Goal: Task Accomplishment & Management: Use online tool/utility

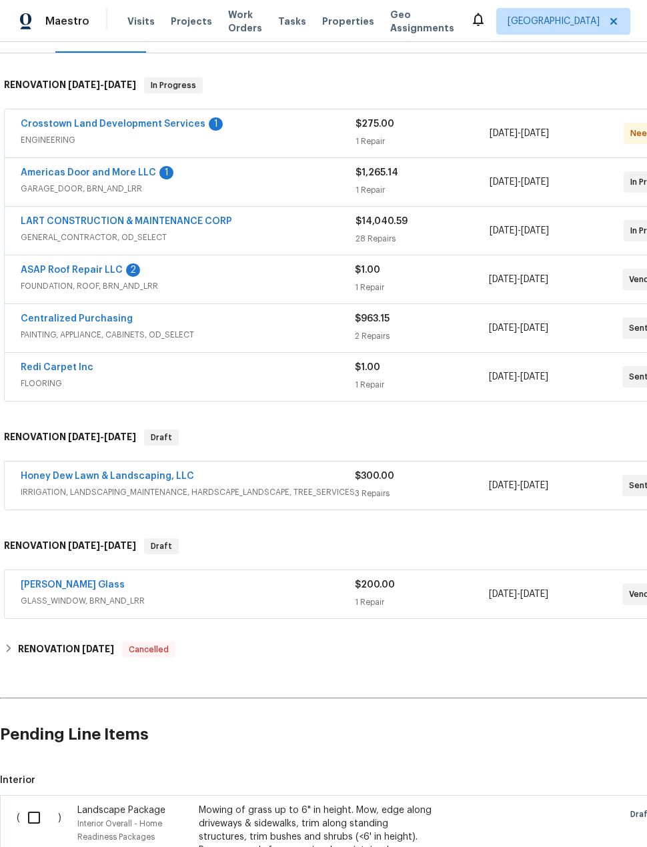
scroll to position [187, 0]
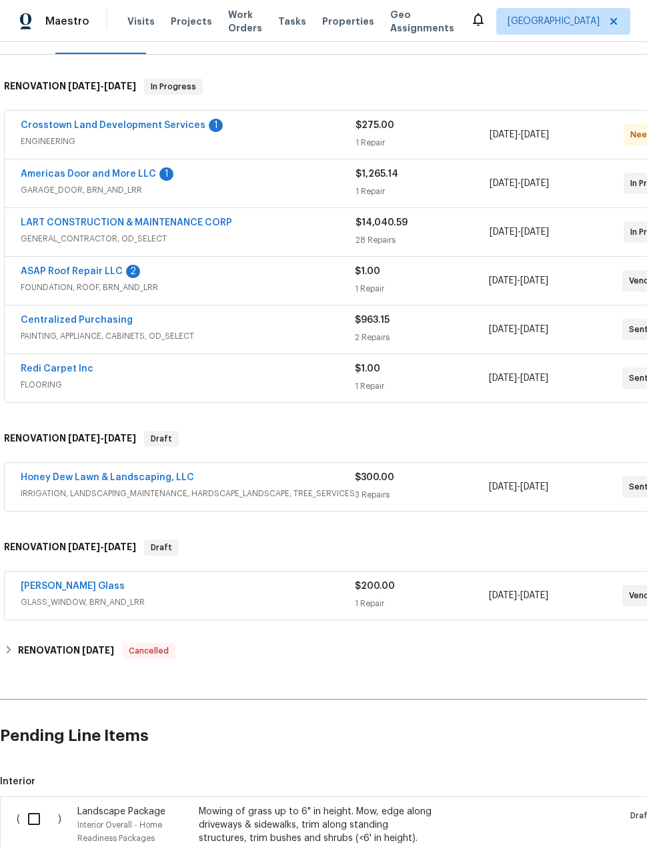
click at [55, 267] on link "ASAP Roof Repair LLC" at bounding box center [72, 271] width 102 height 9
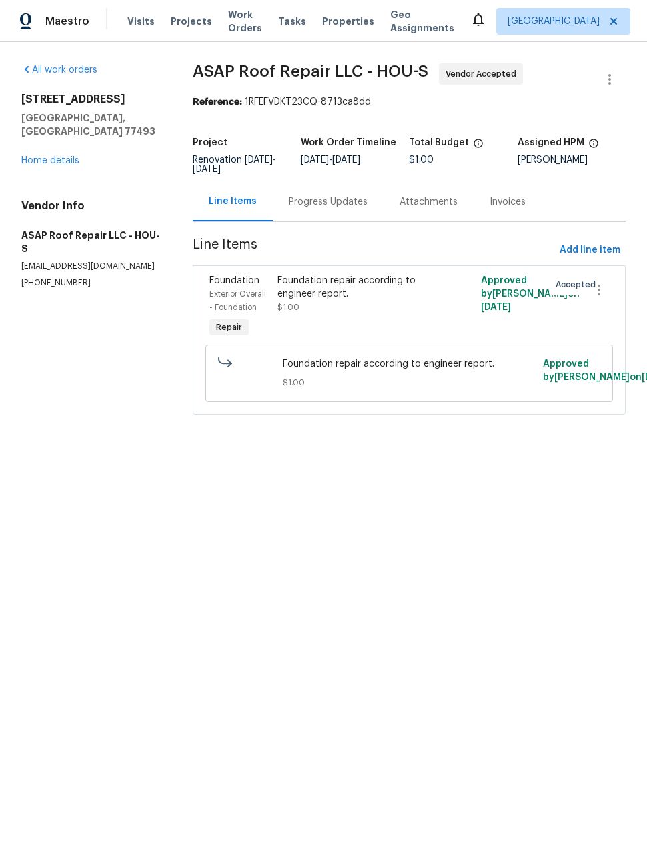
click at [401, 308] on div "Foundation repair according to engineer report. $1.00" at bounding box center [358, 294] width 162 height 40
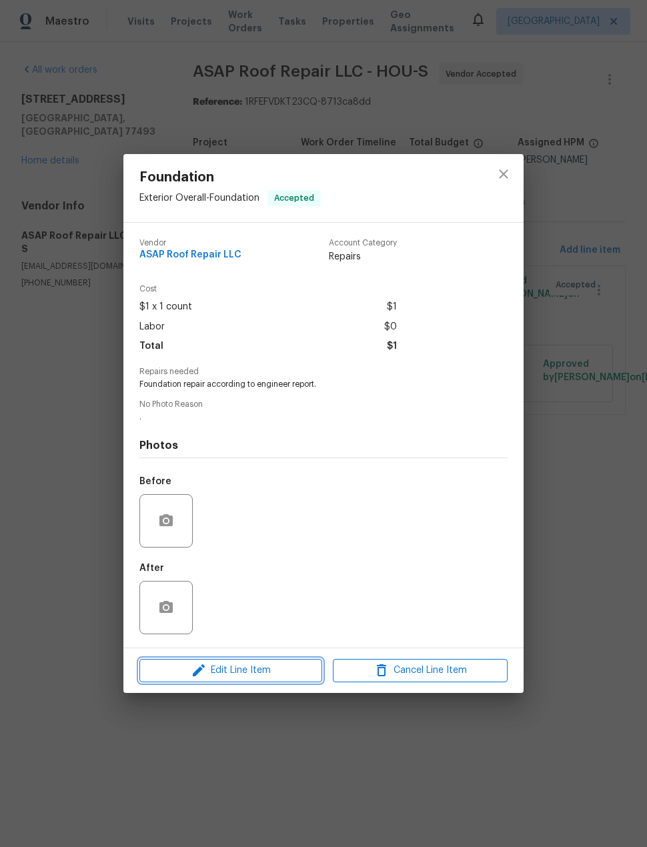
click at [284, 674] on span "Edit Line Item" at bounding box center [230, 670] width 175 height 17
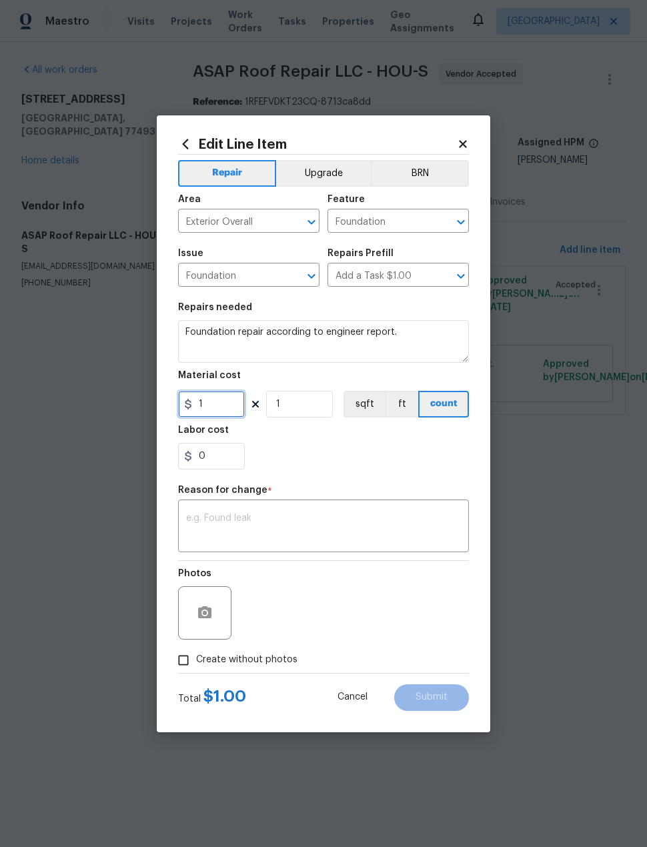
click at [231, 414] on input "1" at bounding box center [211, 404] width 67 height 27
type input "3575"
click at [383, 451] on div "0" at bounding box center [323, 456] width 291 height 27
click at [357, 522] on textarea at bounding box center [323, 528] width 275 height 28
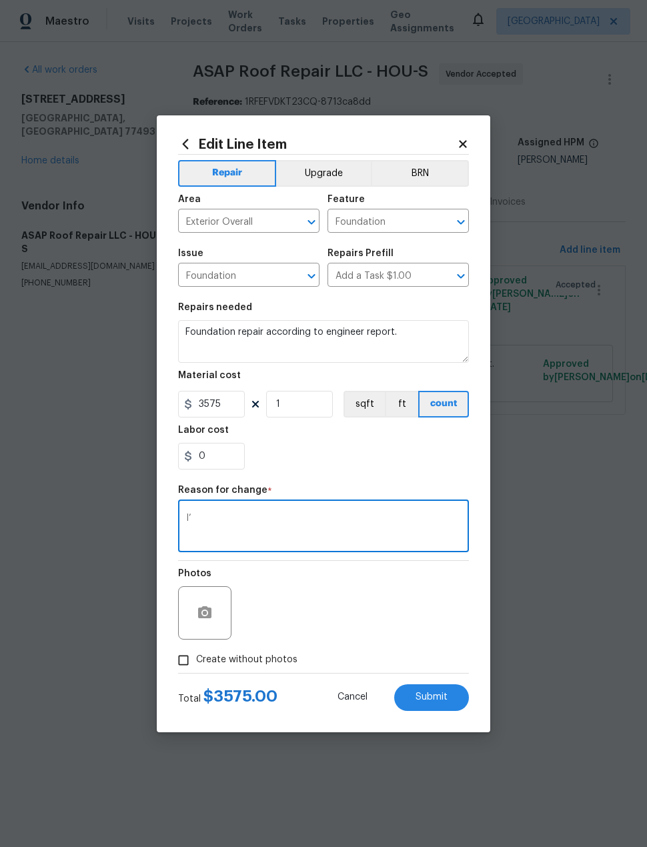
type textarea "I"
type textarea "Bid received"
click at [392, 452] on div "0" at bounding box center [323, 456] width 291 height 27
click at [461, 704] on button "Submit" at bounding box center [431, 697] width 75 height 27
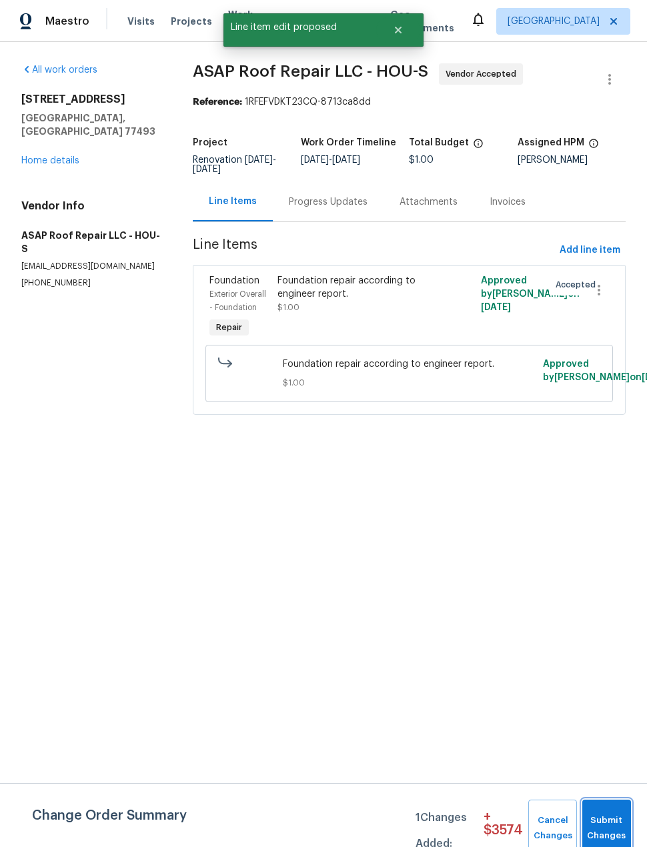
click at [630, 810] on button "Submit Changes" at bounding box center [606, 828] width 49 height 57
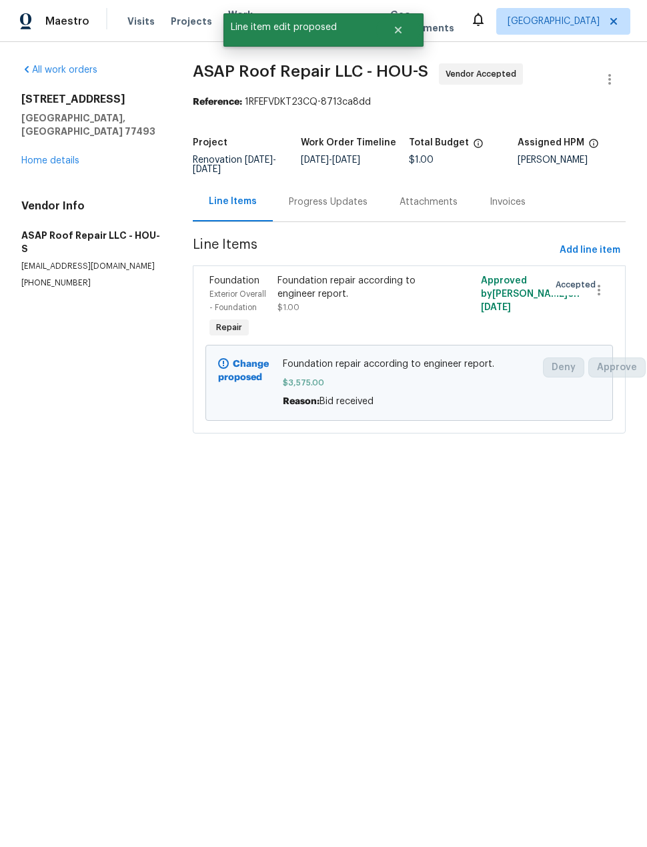
click at [43, 156] on link "Home details" at bounding box center [50, 160] width 58 height 9
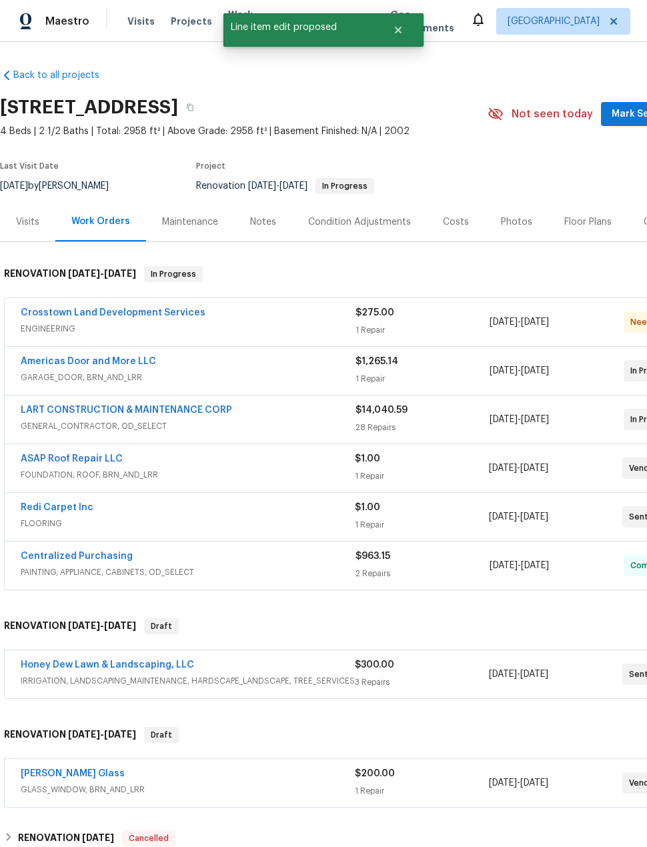
click at [34, 363] on link "Americas Door and More LLC" at bounding box center [88, 361] width 135 height 9
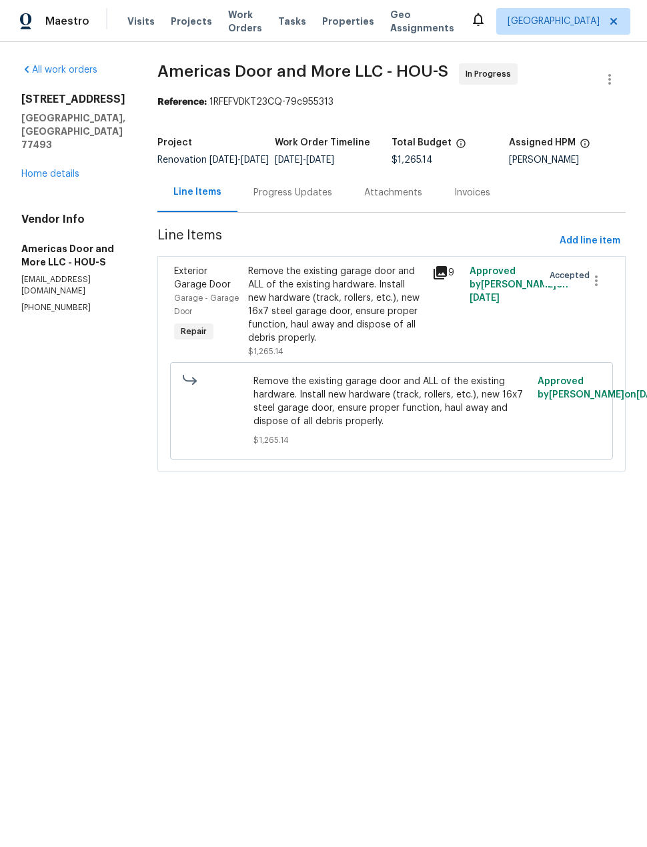
click at [306, 199] on div "Progress Updates" at bounding box center [292, 192] width 79 height 13
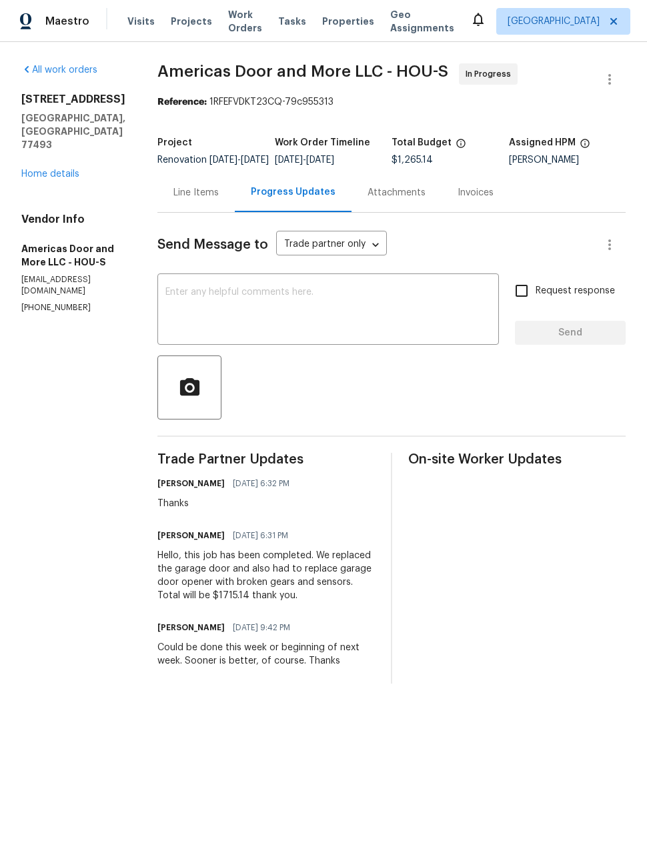
click at [191, 199] on div "Line Items" at bounding box center [195, 192] width 45 height 13
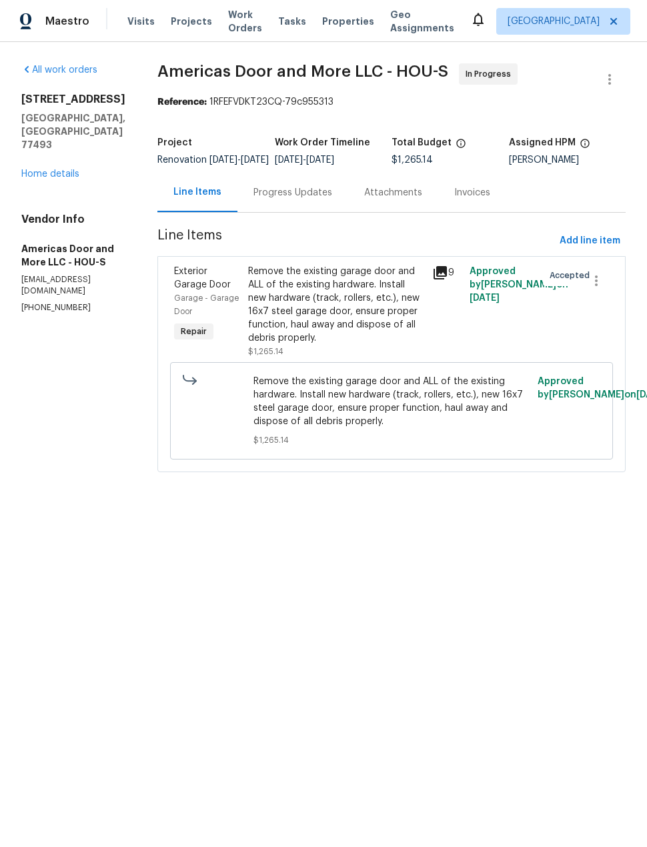
click at [389, 311] on div "Remove the existing garage door and ALL of the existing hardware. Install new h…" at bounding box center [336, 305] width 177 height 80
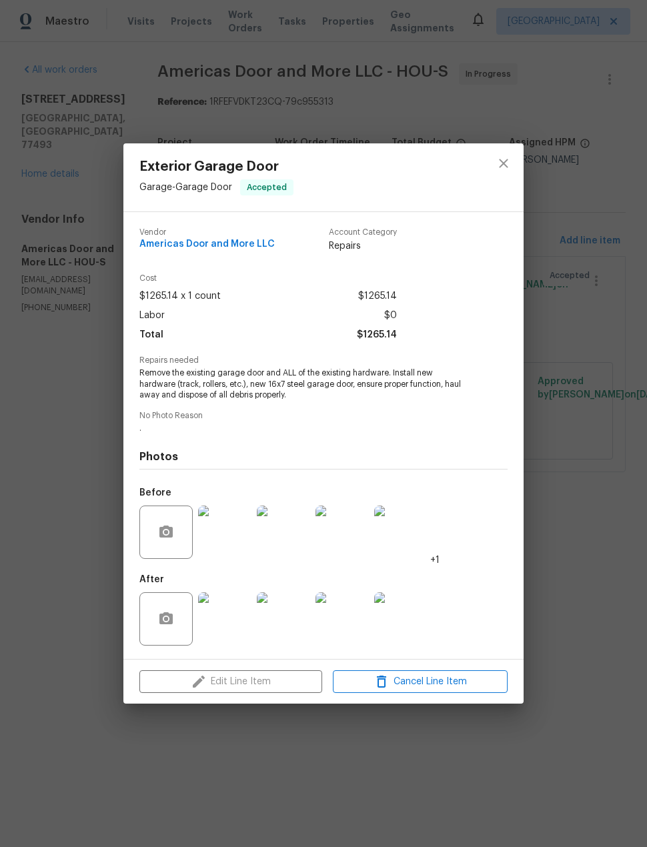
click at [277, 683] on div "Edit Line Item Cancel Line Item" at bounding box center [323, 682] width 400 height 45
click at [277, 682] on div "Edit Line Item Cancel Line Item" at bounding box center [323, 682] width 400 height 45
click at [270, 678] on div "Edit Line Item Cancel Line Item" at bounding box center [323, 682] width 400 height 45
click at [450, 430] on span "." at bounding box center [304, 428] width 331 height 11
click at [395, 395] on span "Remove the existing garage door and ALL of the existing hardware. Install new h…" at bounding box center [304, 383] width 331 height 33
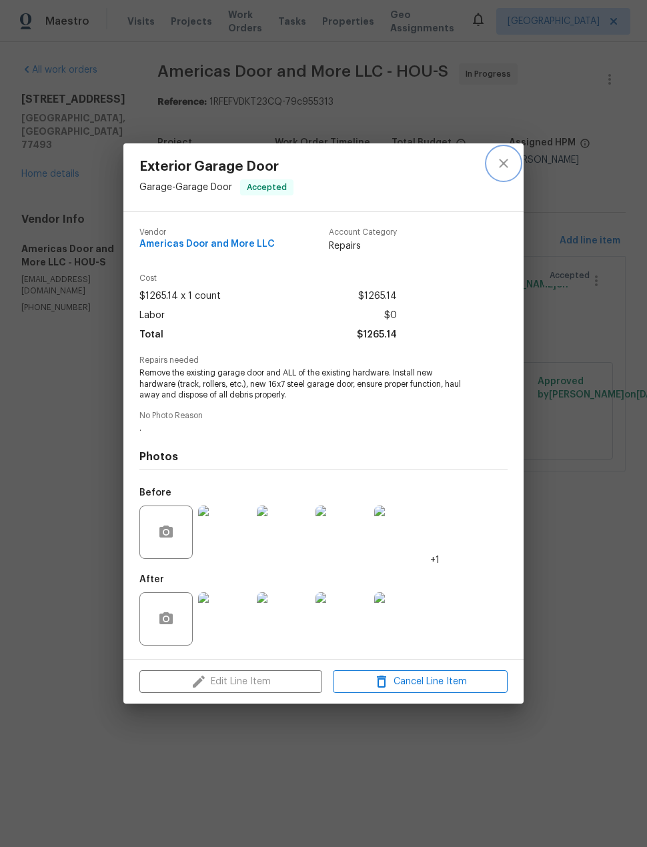
click at [498, 167] on icon "close" at bounding box center [504, 163] width 16 height 16
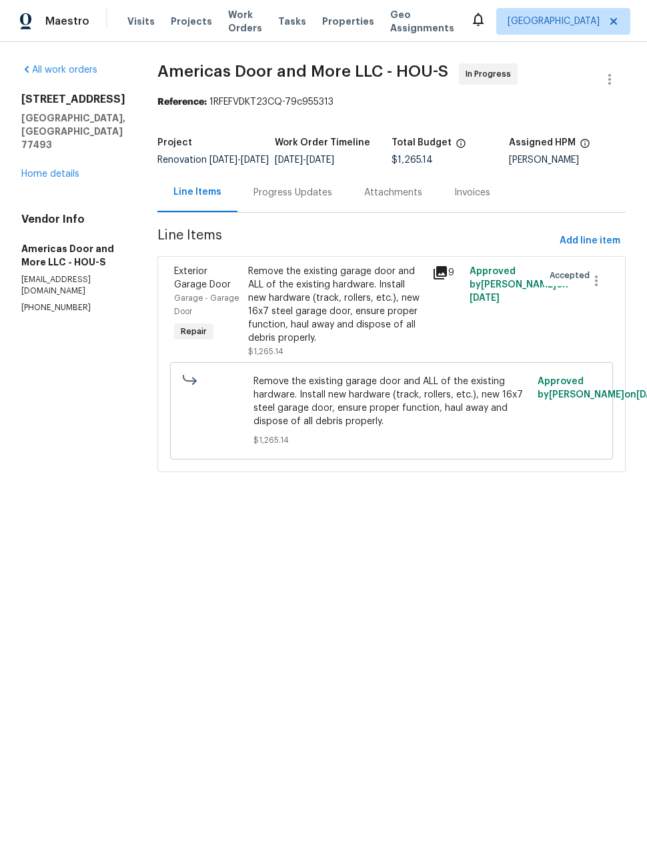
click at [312, 342] on div "Remove the existing garage door and ALL of the existing hardware. Install new h…" at bounding box center [336, 305] width 177 height 80
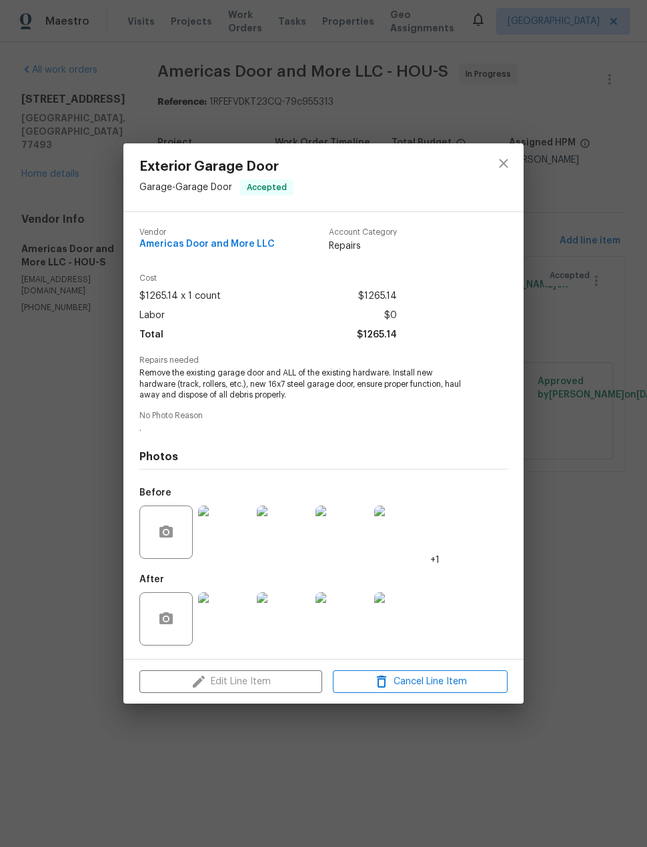
click at [269, 678] on div "Edit Line Item Cancel Line Item" at bounding box center [323, 682] width 400 height 45
click at [286, 679] on div "Edit Line Item Cancel Line Item" at bounding box center [323, 682] width 400 height 45
click at [498, 169] on icon "close" at bounding box center [504, 163] width 16 height 16
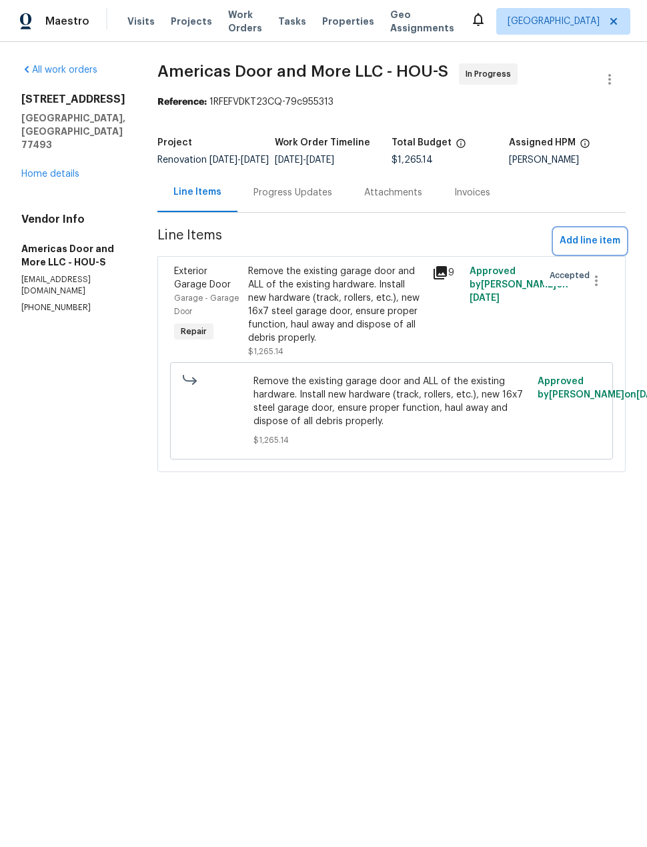
click at [598, 249] on span "Add line item" at bounding box center [590, 241] width 61 height 17
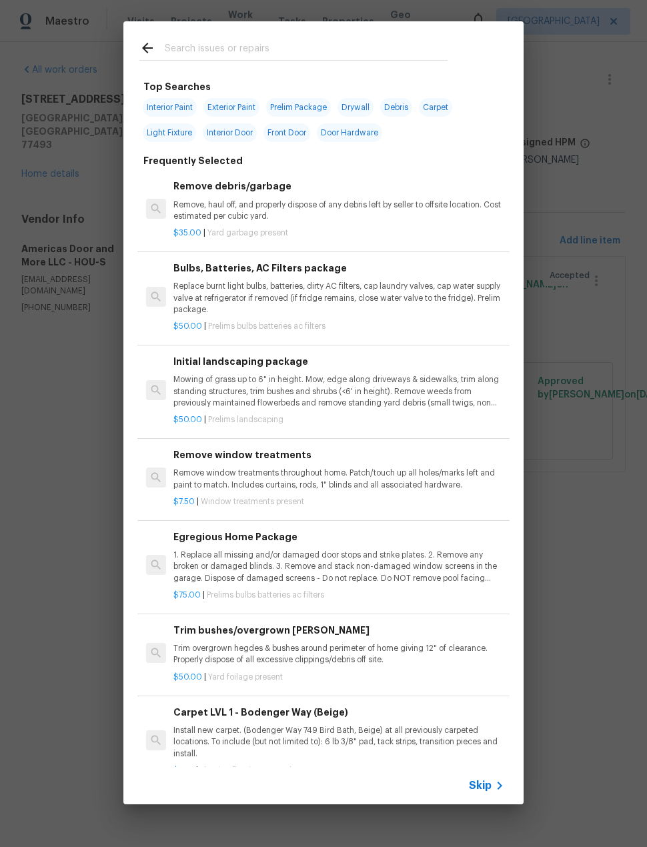
click at [295, 57] on input "text" at bounding box center [306, 50] width 283 height 20
type input "Opener"
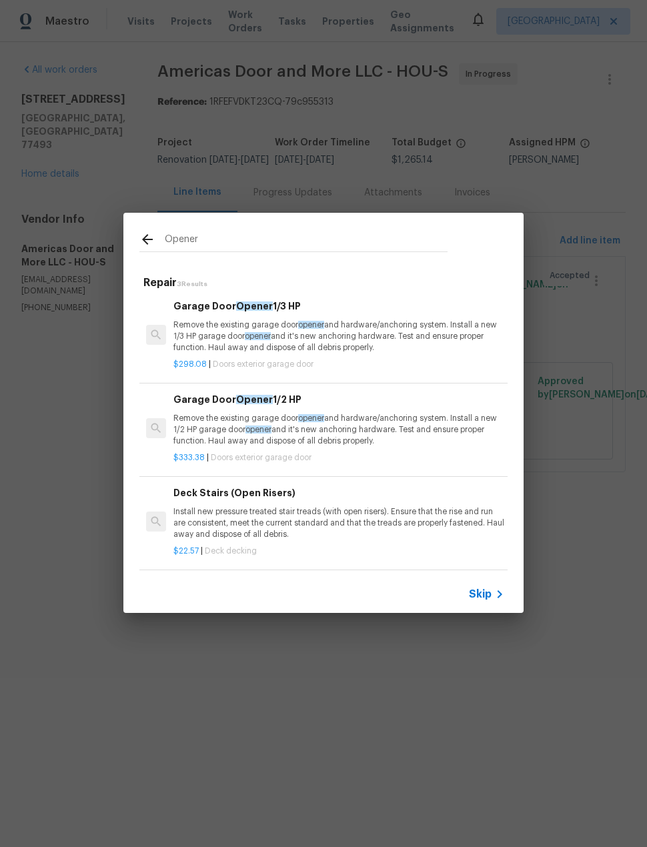
scroll to position [2, 0]
click at [477, 430] on p "Remove the existing garage door opener and hardware/anchoring system. Install a…" at bounding box center [338, 430] width 331 height 34
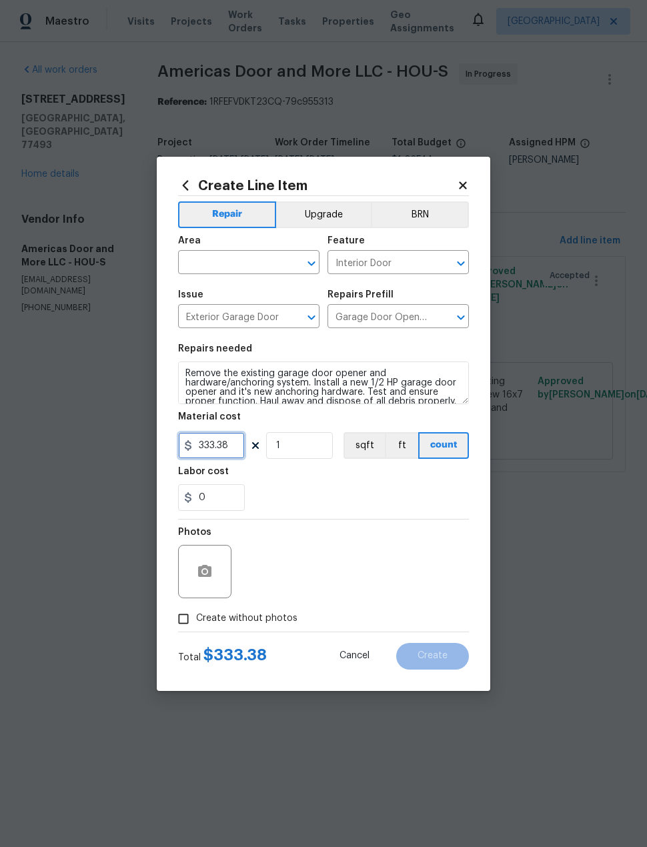
click at [235, 458] on input "333.38" at bounding box center [211, 445] width 67 height 27
type input "450"
click at [266, 257] on input "text" at bounding box center [230, 263] width 104 height 21
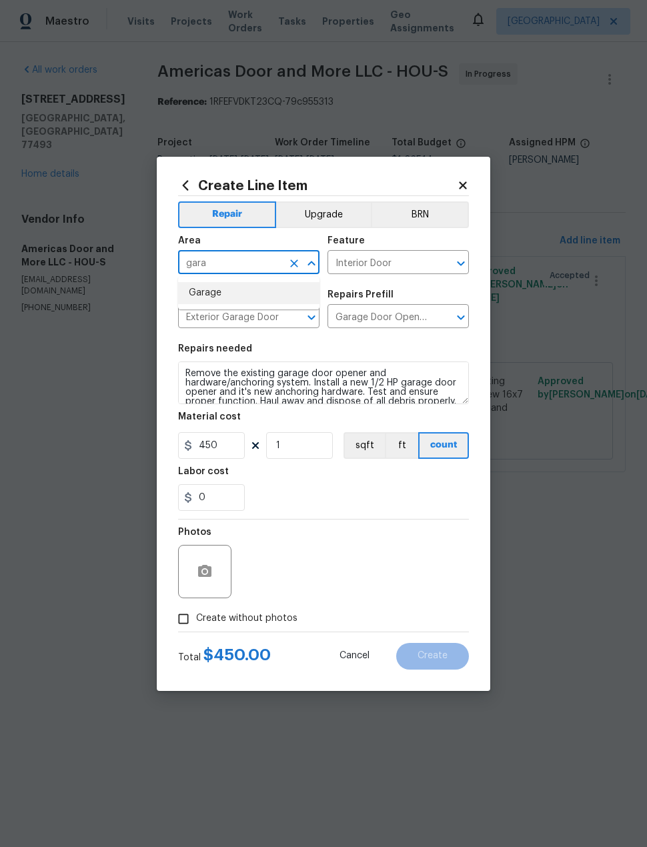
click at [279, 297] on li "Garage" at bounding box center [248, 293] width 141 height 22
type input "Garage"
click at [357, 495] on div "0" at bounding box center [323, 497] width 291 height 27
click at [183, 618] on input "Create without photos" at bounding box center [183, 618] width 25 height 25
checkbox input "true"
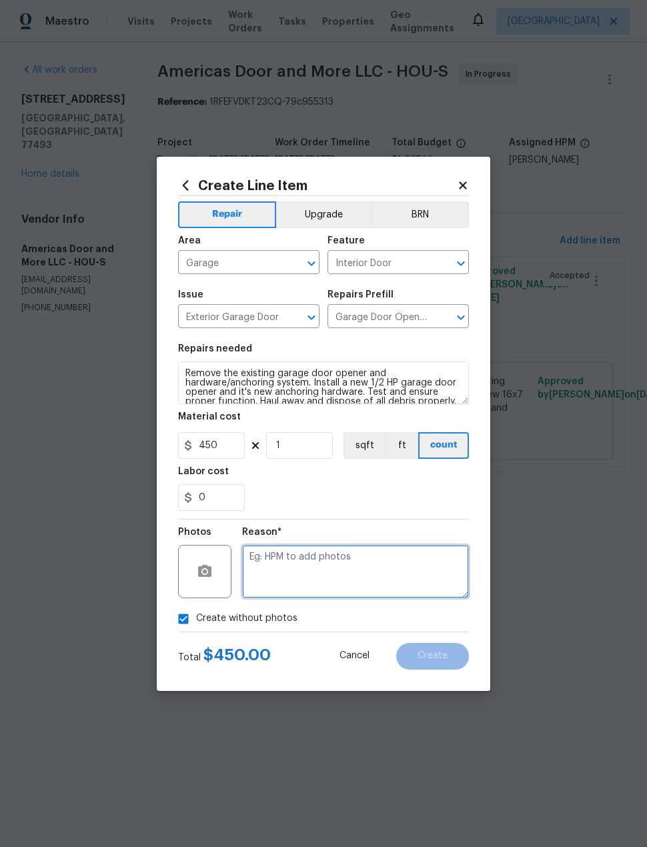
click at [407, 574] on textarea at bounding box center [355, 571] width 227 height 53
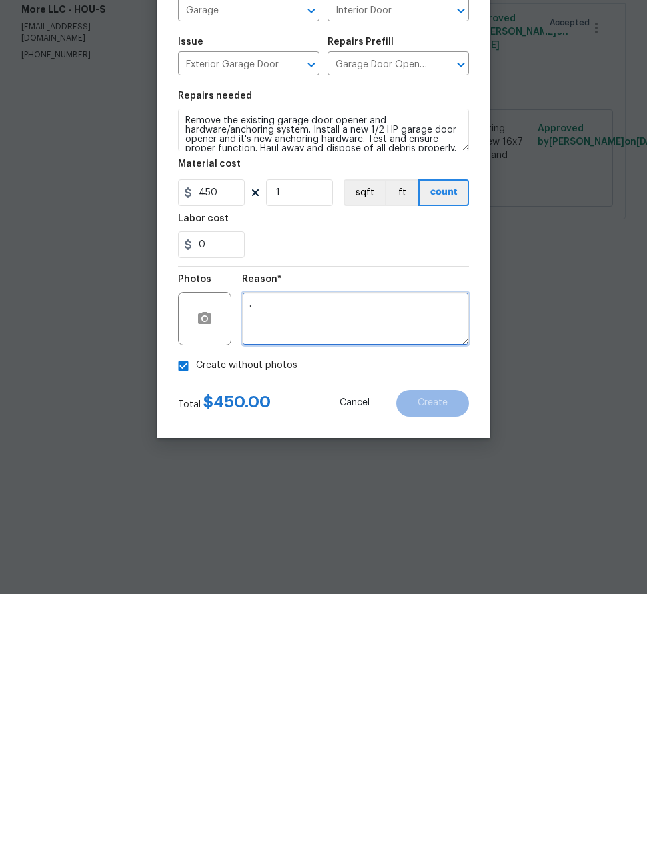
scroll to position [1, 0]
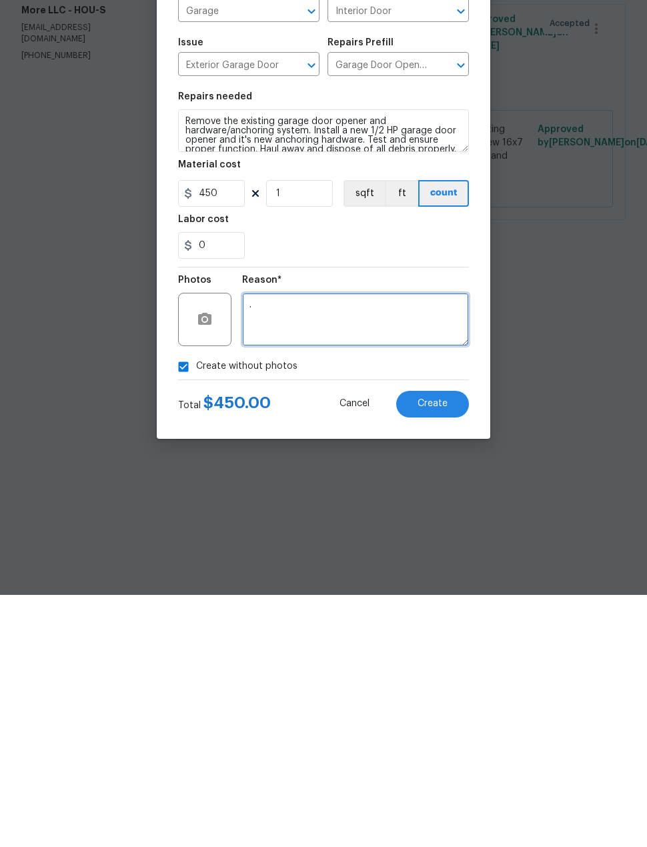
type textarea "."
click at [385, 632] on div "Total $ 450.00 Cancel Create" at bounding box center [323, 650] width 291 height 37
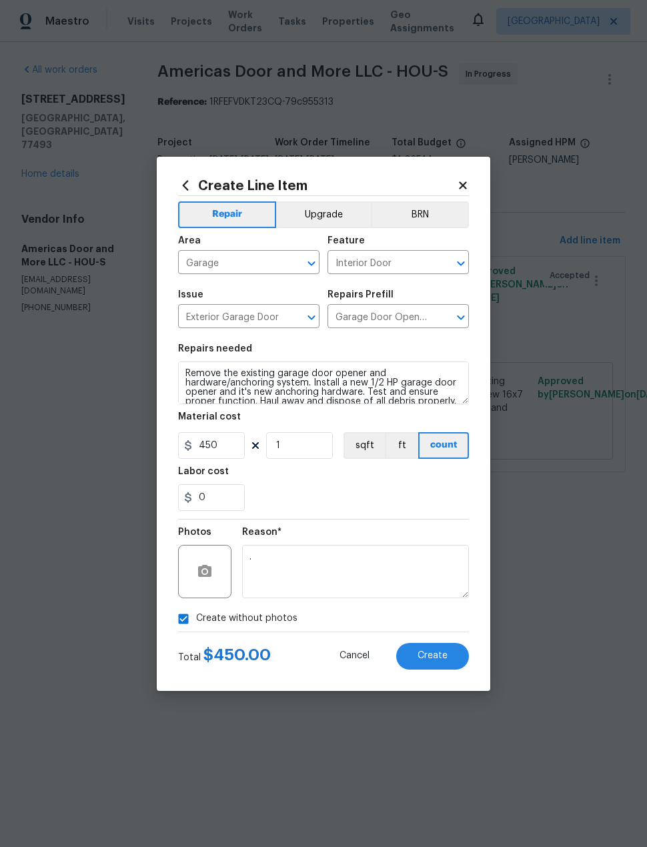
click at [454, 670] on button "Create" at bounding box center [432, 656] width 73 height 27
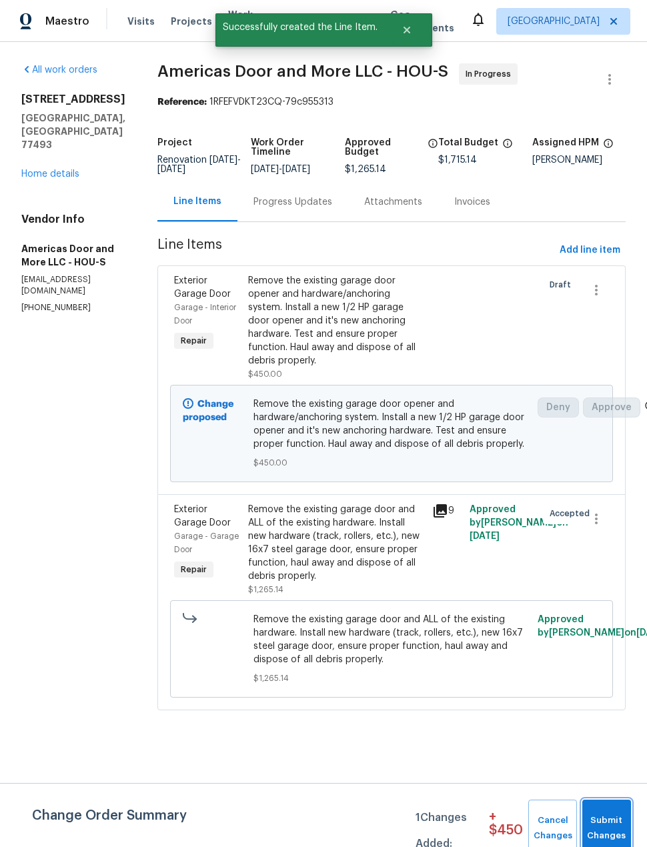
click at [618, 822] on span "Submit Changes" at bounding box center [606, 828] width 35 height 31
